Goal: Find contact information: Find contact information

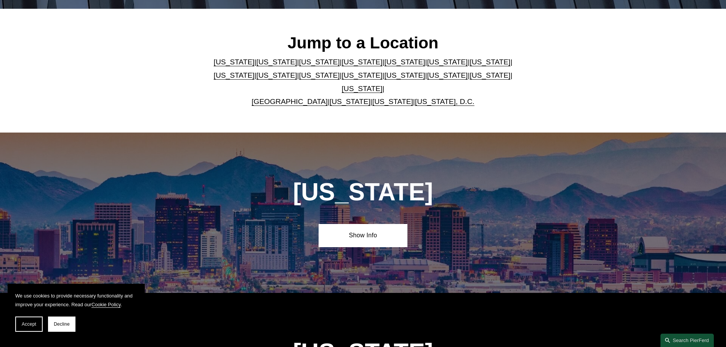
scroll to position [267, 0]
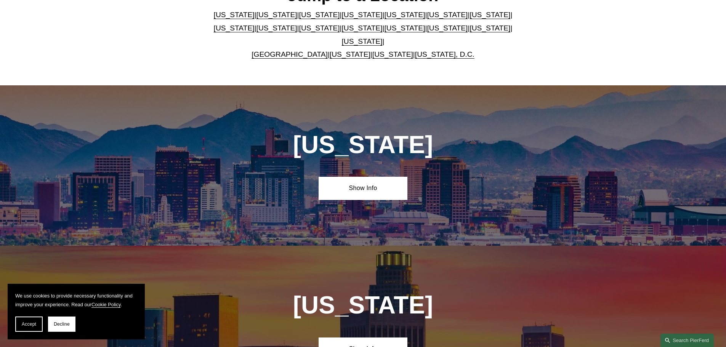
click at [342, 32] on link "New York" at bounding box center [362, 28] width 41 height 8
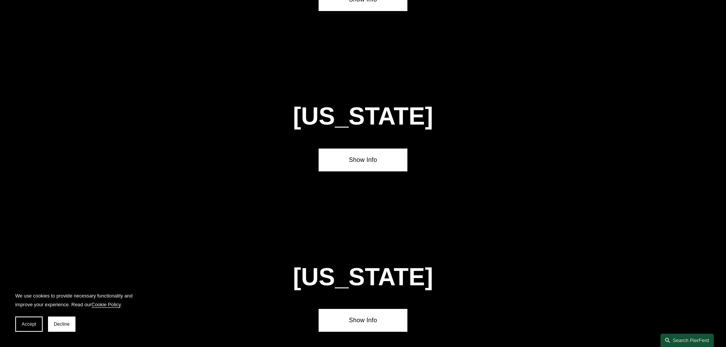
scroll to position [1953, 0]
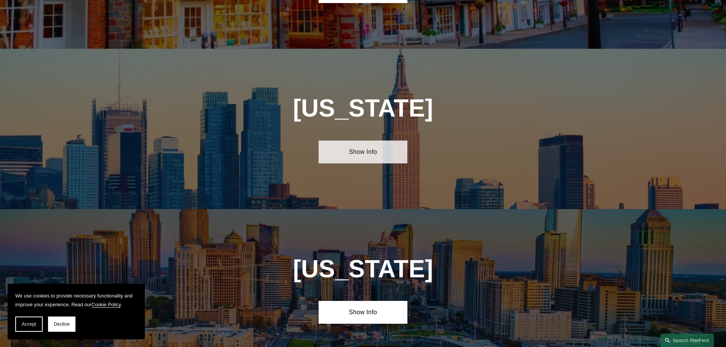
click at [372, 141] on link "Show Info" at bounding box center [363, 152] width 89 height 23
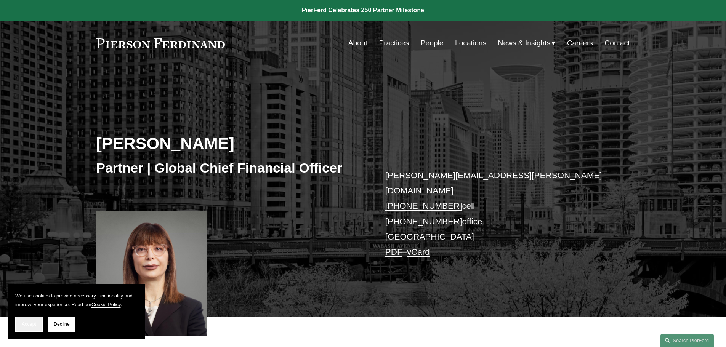
click at [25, 329] on button "Accept" at bounding box center [28, 324] width 27 height 15
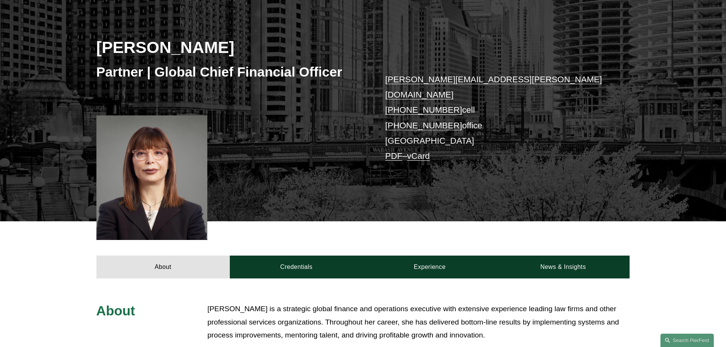
scroll to position [76, 0]
